Goal: Task Accomplishment & Management: Use online tool/utility

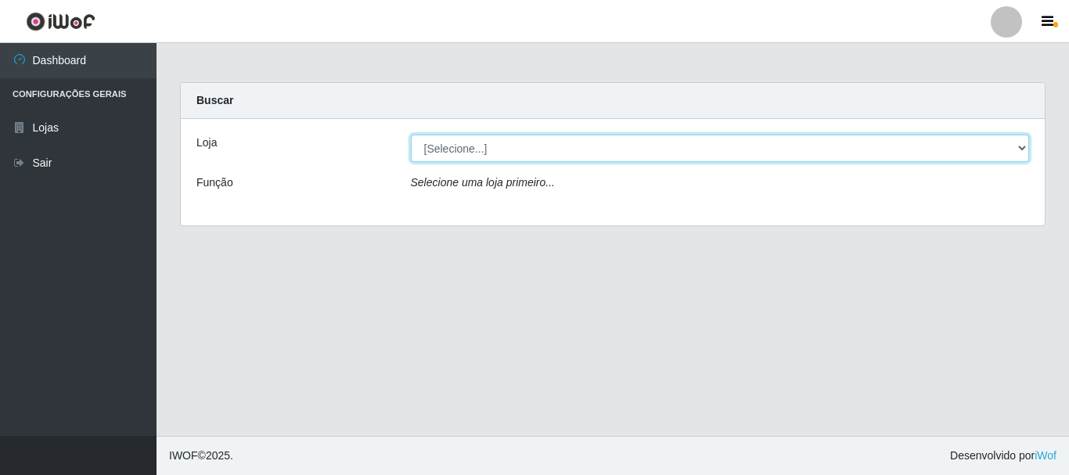
click at [470, 149] on select "[Selecione...] Nordestão - Alecrim" at bounding box center [720, 148] width 619 height 27
click at [411, 135] on select "[Selecione...] Nordestão - Alecrim" at bounding box center [720, 148] width 619 height 27
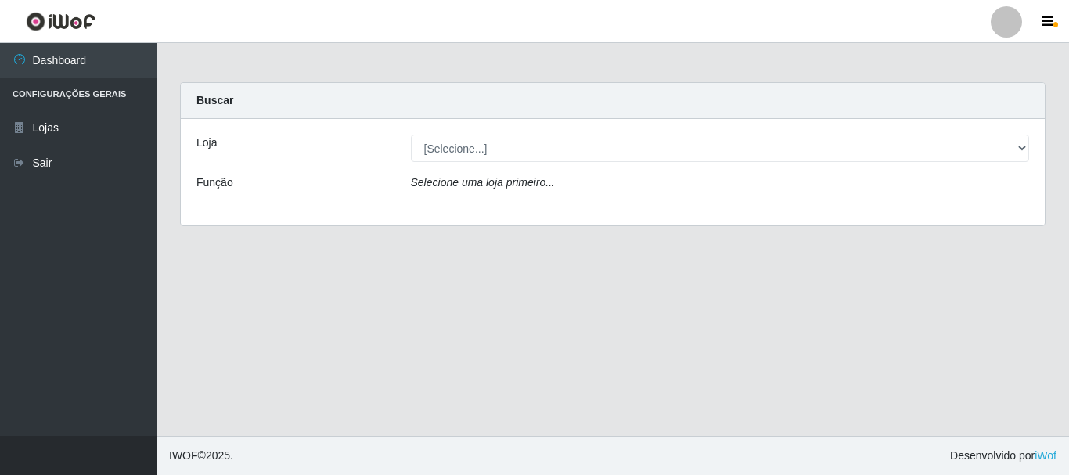
click at [465, 188] on icon "Selecione uma loja primeiro..." at bounding box center [483, 182] width 144 height 13
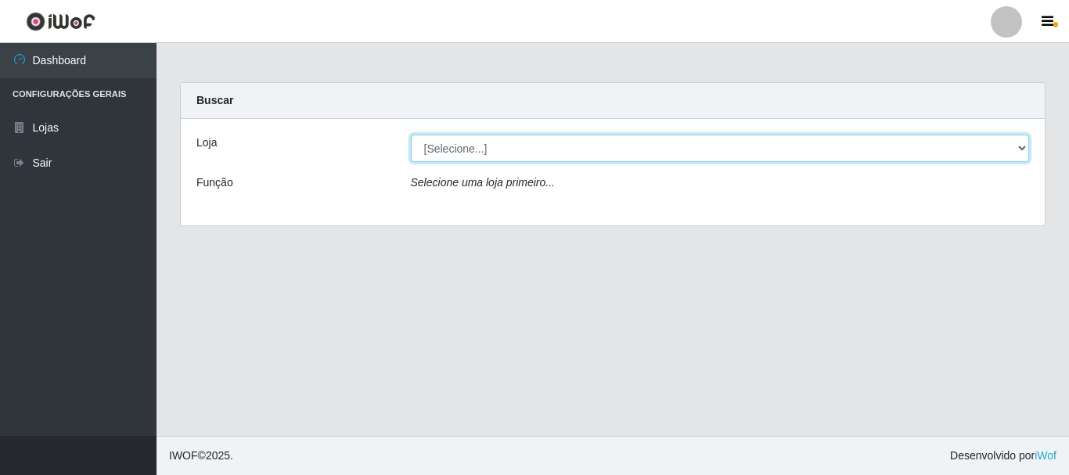
click at [473, 147] on select "[Selecione...] Nordestão - Alecrim" at bounding box center [720, 148] width 619 height 27
select select "453"
click at [411, 135] on select "[Selecione...] Nordestão - Alecrim" at bounding box center [720, 148] width 619 height 27
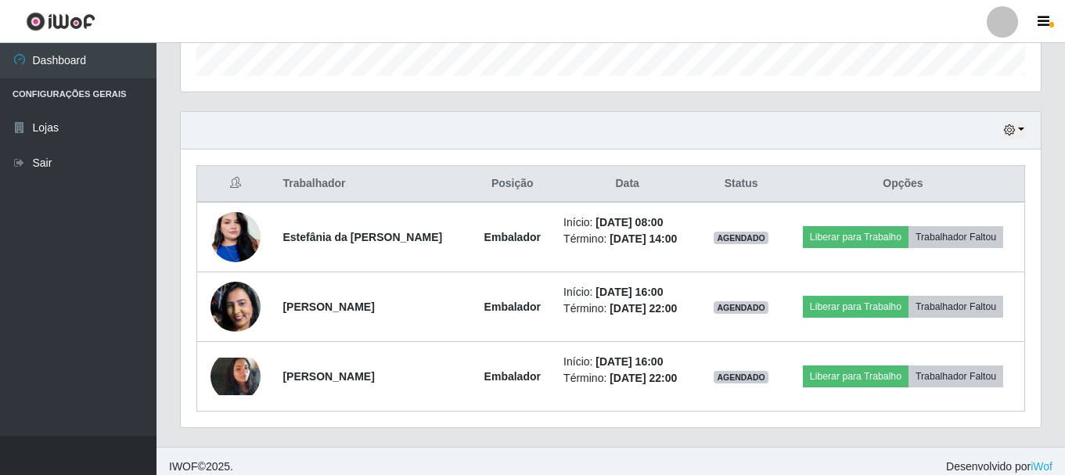
scroll to position [495, 0]
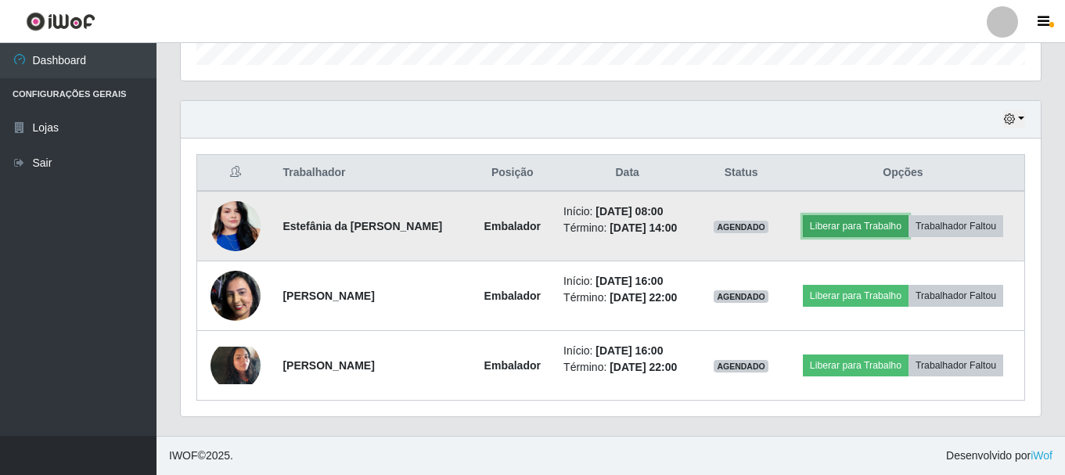
click at [827, 226] on button "Liberar para Trabalho" at bounding box center [856, 226] width 106 height 22
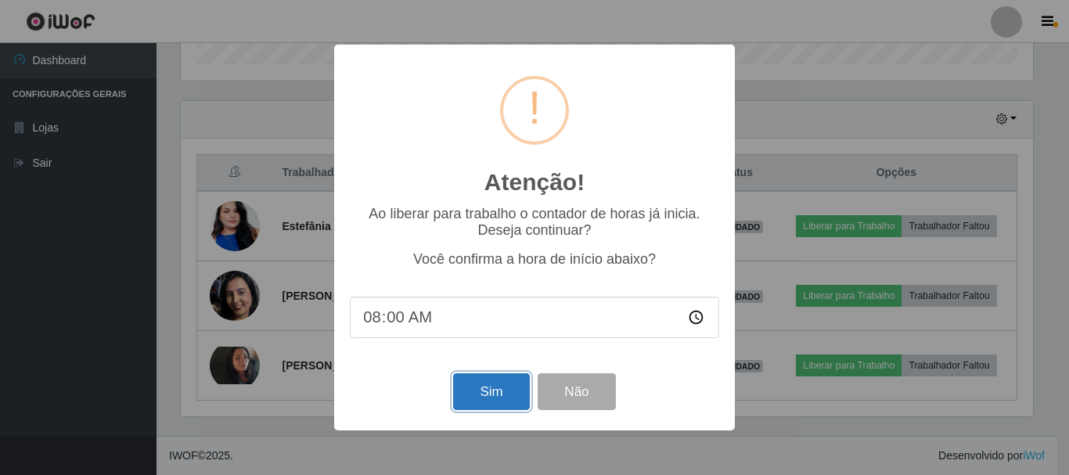
click at [515, 393] on button "Sim" at bounding box center [491, 391] width 76 height 37
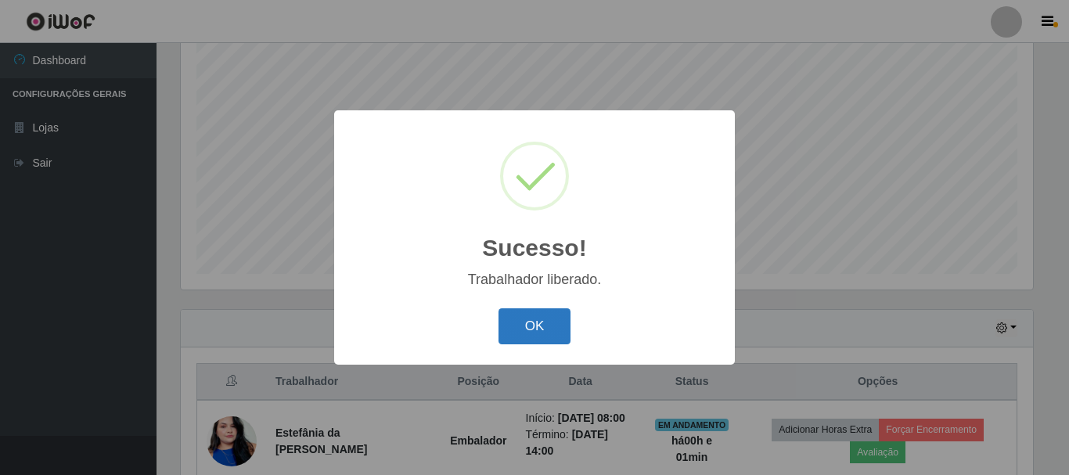
click at [538, 330] on button "OK" at bounding box center [534, 326] width 73 height 37
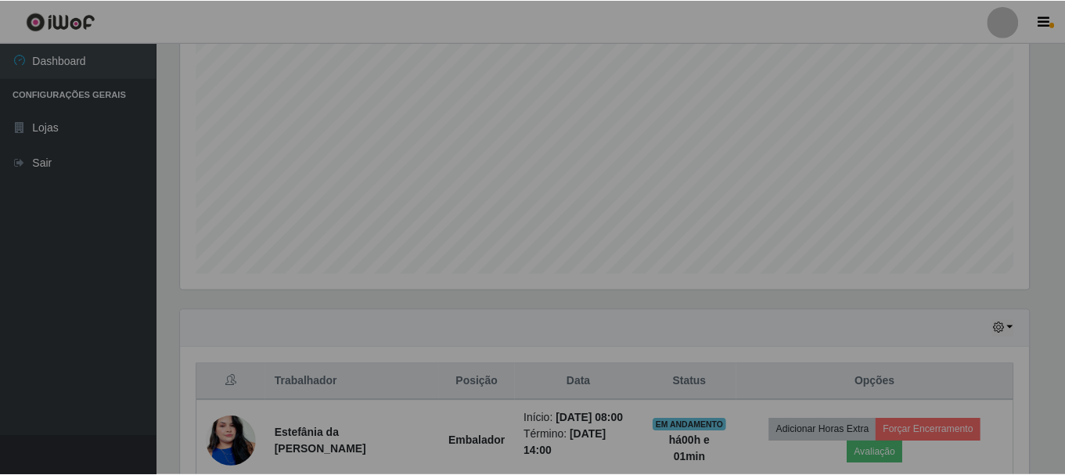
scroll to position [325, 860]
